Goal: Communication & Community: Participate in discussion

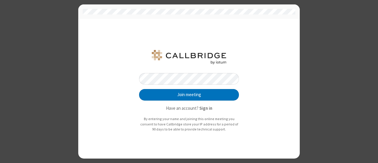
click at [139, 89] on button "Join meeting" at bounding box center [189, 95] width 100 height 12
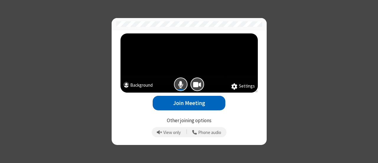
drag, startPoint x: 181, startPoint y: 84, endPoint x: 191, endPoint y: 102, distance: 20.4
click at [191, 102] on div "Settings Background Join Meeting Other joining options View only | Phone audio" at bounding box center [189, 86] width 142 height 107
click at [191, 102] on button "Join Meeting" at bounding box center [189, 103] width 73 height 14
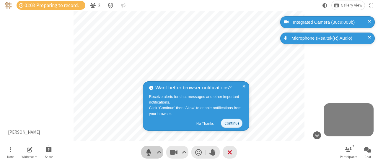
click at [145, 152] on span "Mute (Alt+A)" at bounding box center [148, 152] width 9 height 9
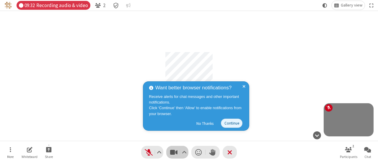
click at [174, 148] on span "Stop video (Alt+V)" at bounding box center [173, 152] width 9 height 9
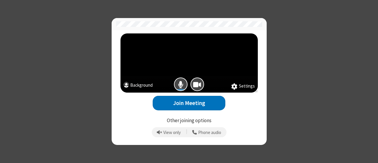
click at [191, 87] on div at bounding box center [197, 84] width 17 height 17
drag, startPoint x: 193, startPoint y: 82, endPoint x: 180, endPoint y: 80, distance: 12.9
click at [180, 80] on div at bounding box center [188, 84] width 137 height 17
click at [180, 80] on button "Mic is on" at bounding box center [181, 84] width 14 height 14
click at [201, 85] on span "Camera is on" at bounding box center [197, 84] width 8 height 9
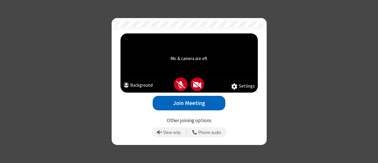
click at [194, 99] on button "Join Meeting" at bounding box center [189, 103] width 73 height 14
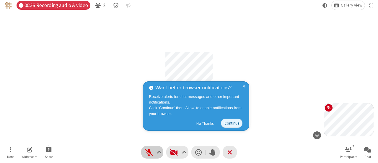
click at [149, 150] on span "Unmute (Alt+A)" at bounding box center [148, 152] width 9 height 9
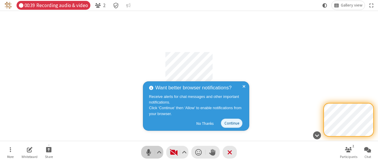
click at [149, 150] on span "Mute (Alt+A)" at bounding box center [148, 152] width 9 height 9
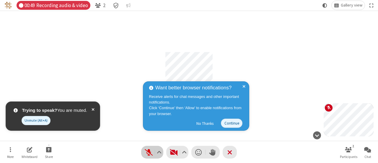
click at [149, 150] on span "Unmute (Alt+A)" at bounding box center [148, 152] width 9 height 9
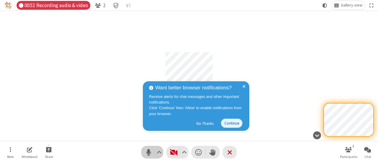
click at [149, 150] on span "Mute (Alt+A)" at bounding box center [148, 152] width 9 height 9
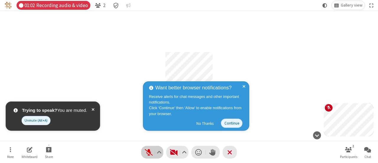
click at [149, 150] on span "Unmute (Alt+A)" at bounding box center [148, 152] width 9 height 9
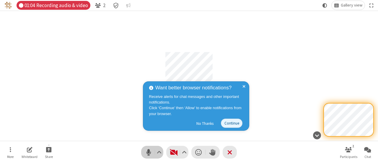
click at [149, 150] on span "Mute (Alt+A)" at bounding box center [148, 152] width 9 height 9
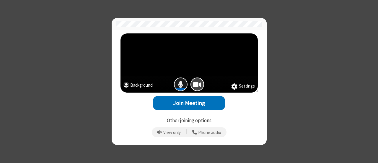
click at [184, 83] on button "Mic is on" at bounding box center [181, 84] width 14 height 14
click at [176, 81] on button "Mic is on" at bounding box center [181, 84] width 14 height 14
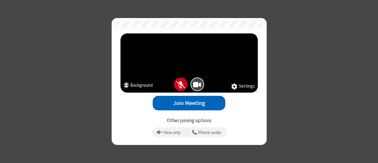
click at [182, 103] on button "Join Meeting" at bounding box center [189, 103] width 73 height 14
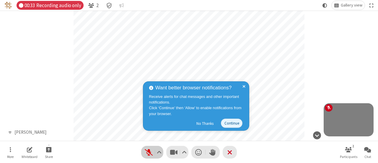
click at [149, 152] on span "Unmute (Alt+A)" at bounding box center [148, 152] width 9 height 9
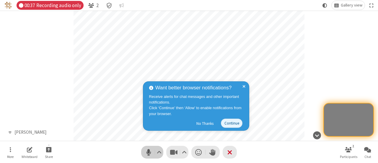
click at [149, 152] on span "Mute (Alt+A)" at bounding box center [148, 152] width 9 height 9
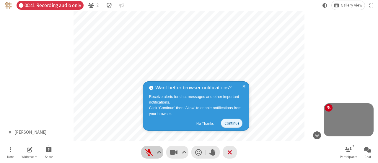
click at [149, 152] on span "Unmute (Alt+A)" at bounding box center [148, 152] width 9 height 9
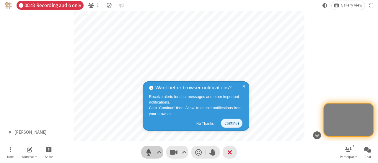
click at [149, 152] on span "Mute (Alt+A)" at bounding box center [148, 152] width 9 height 9
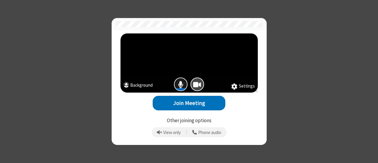
click at [181, 83] on span "Mic is on" at bounding box center [180, 84] width 5 height 9
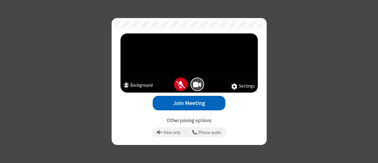
click at [187, 107] on button "Join Meeting" at bounding box center [189, 103] width 73 height 14
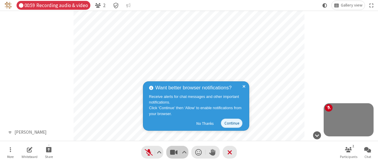
click at [177, 152] on span "Stop video (Alt+V)" at bounding box center [173, 152] width 9 height 9
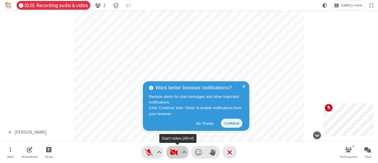
drag, startPoint x: 177, startPoint y: 152, endPoint x: 171, endPoint y: 149, distance: 6.9
click at [171, 149] on span "Start video (Alt+V)" at bounding box center [173, 152] width 9 height 9
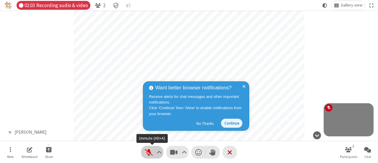
click at [151, 151] on span "Unmute (Alt+A)" at bounding box center [148, 152] width 9 height 9
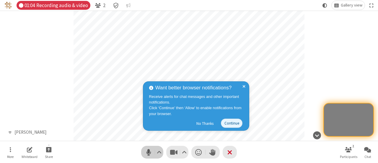
click at [151, 151] on span "Mute (Alt+A)" at bounding box center [148, 152] width 9 height 9
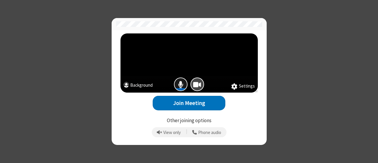
click at [186, 82] on button "Mic is on" at bounding box center [181, 84] width 14 height 14
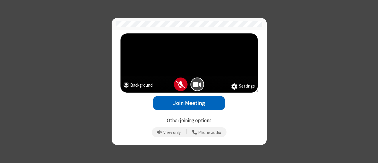
click at [194, 101] on button "Join Meeting" at bounding box center [189, 103] width 73 height 14
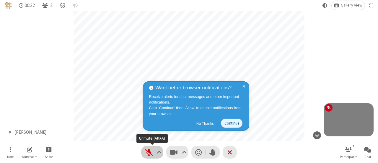
click at [150, 151] on span "Unmute (Alt+A)" at bounding box center [148, 152] width 9 height 9
click at [151, 152] on span "Mute (Alt+A)" at bounding box center [148, 152] width 9 height 9
